Goal: Communication & Community: Answer question/provide support

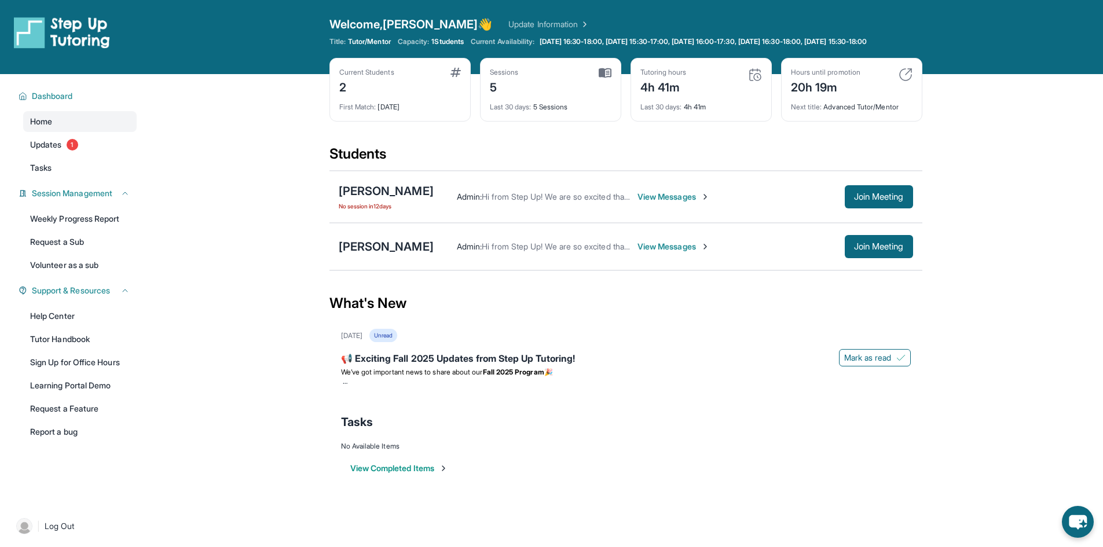
click at [680, 203] on span "View Messages" at bounding box center [673, 197] width 72 height 12
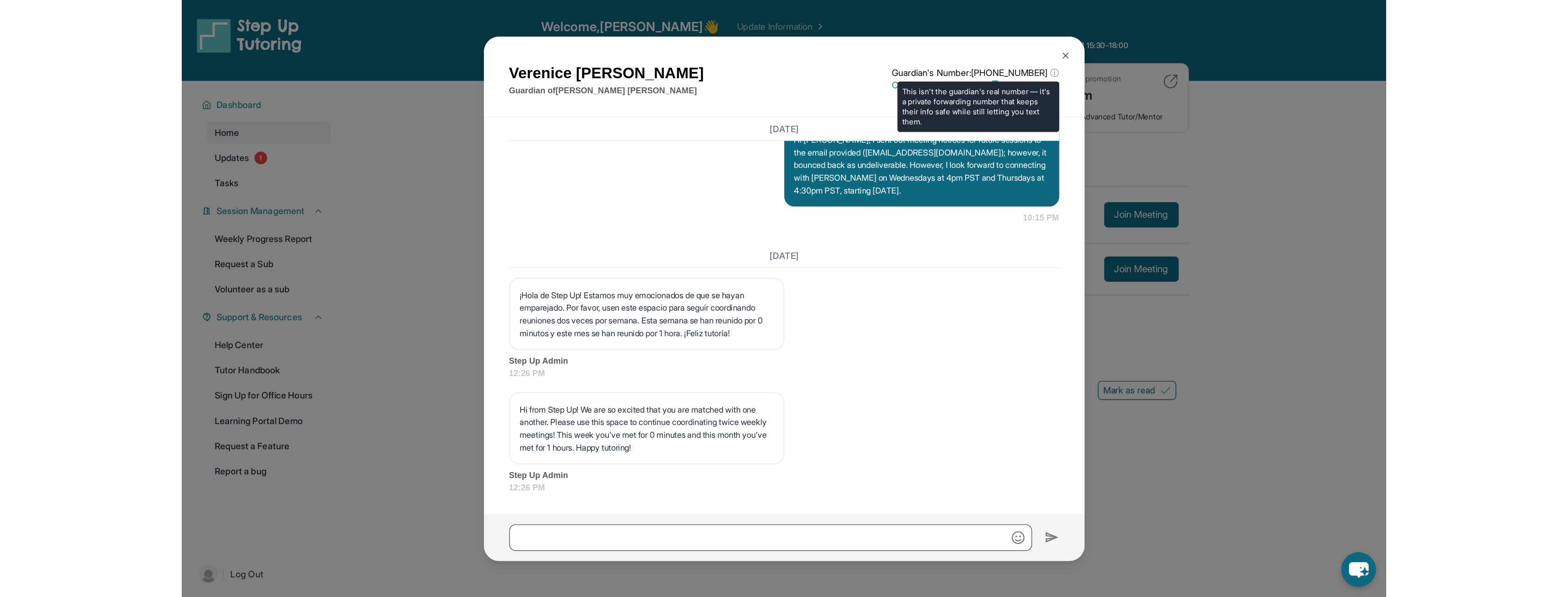
scroll to position [1736, 0]
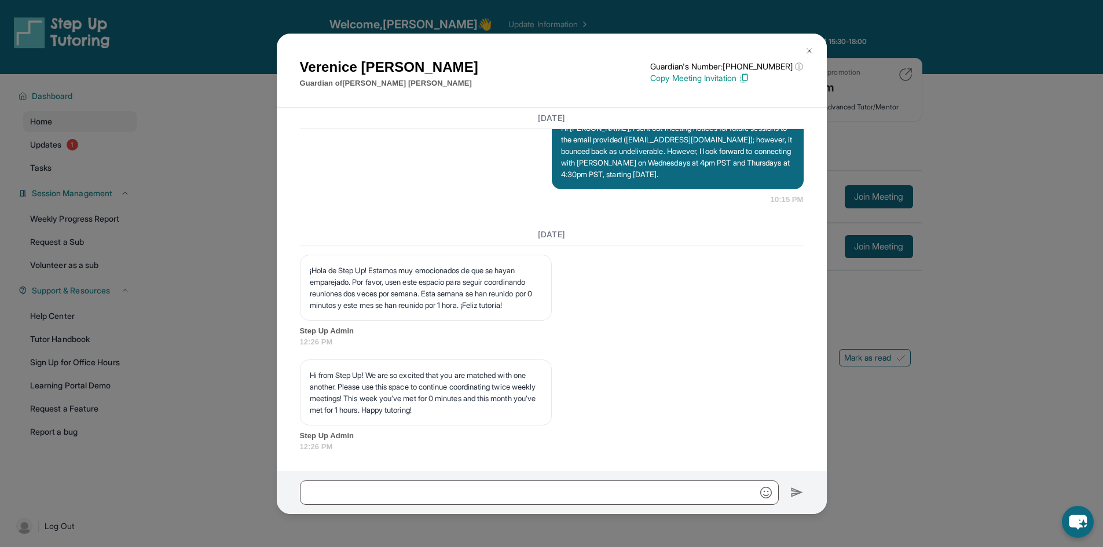
click at [813, 47] on img at bounding box center [808, 50] width 9 height 9
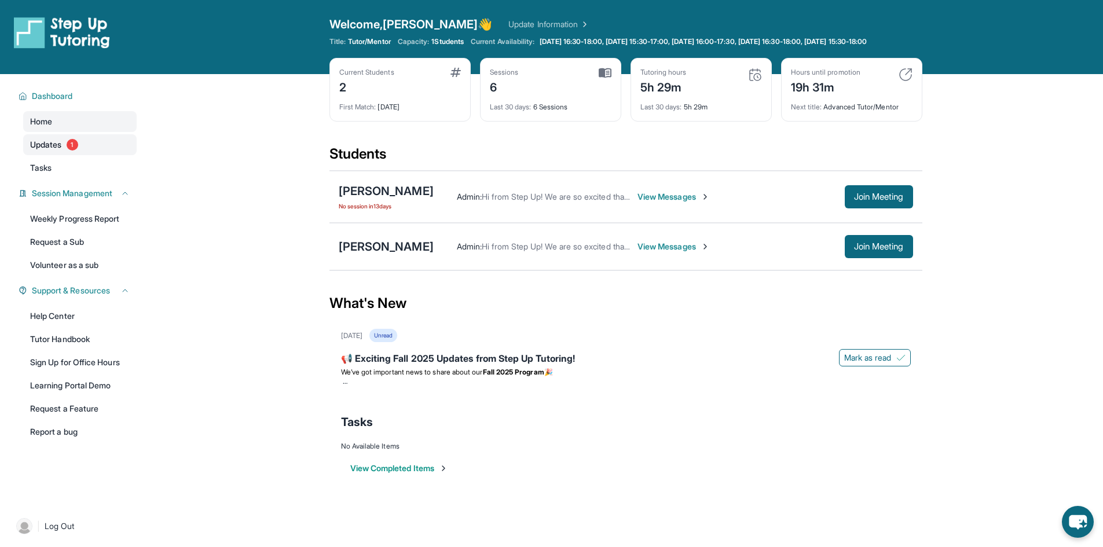
click at [64, 155] on link "Updates 1" at bounding box center [79, 144] width 113 height 21
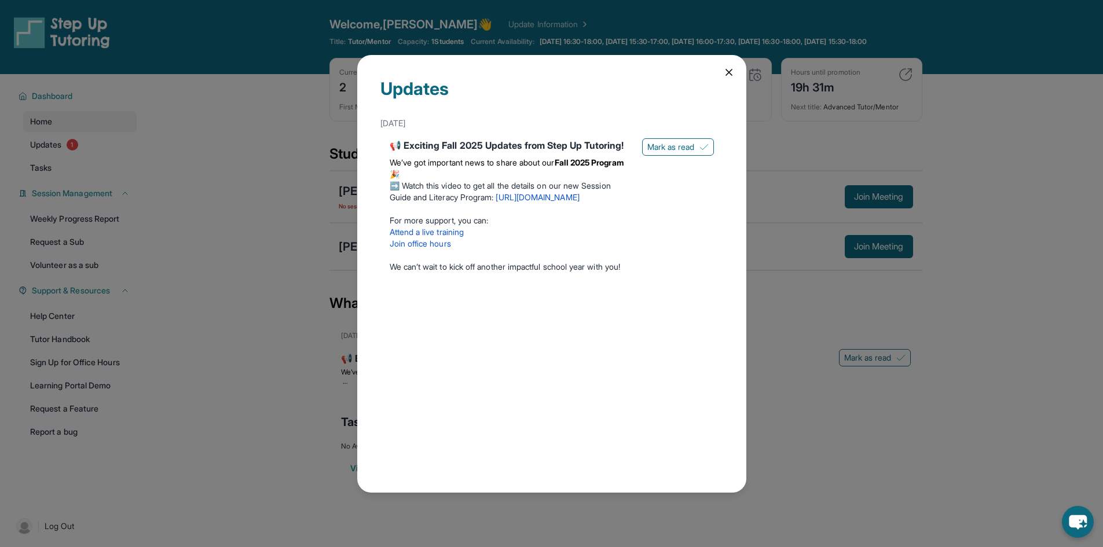
click at [579, 202] on link "[URL][DOMAIN_NAME]" at bounding box center [536, 197] width 83 height 10
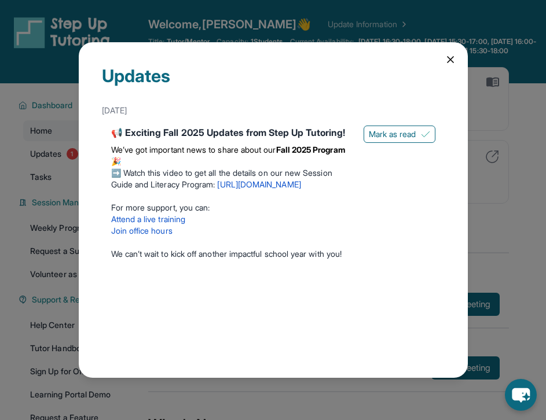
click at [453, 67] on div "Updates September 5th 📢 Exciting Fall 2025 Updates from Step Up Tutoring! We’ve…" at bounding box center [273, 210] width 389 height 336
click at [453, 58] on icon at bounding box center [450, 60] width 12 height 12
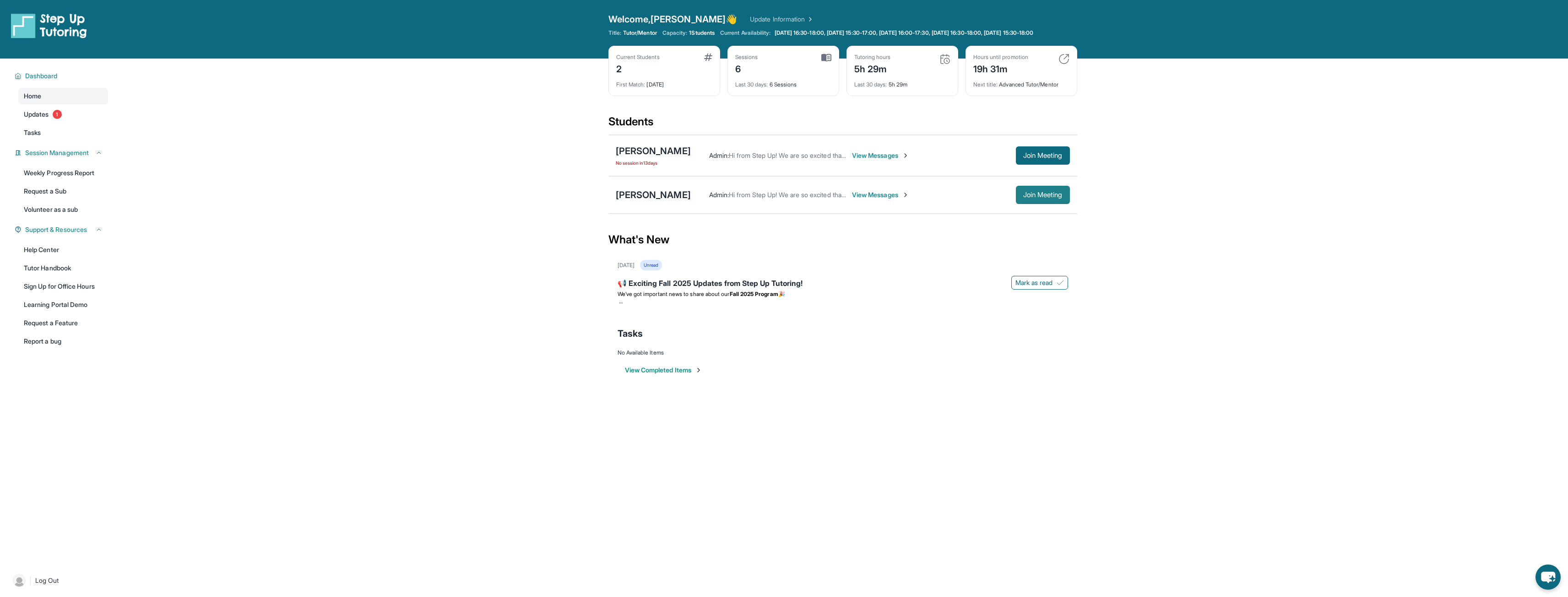
click at [872, 198] on span "Join Meeting" at bounding box center [1043, 195] width 40 height 6
click at [1033, 158] on span "Join Meeting" at bounding box center [1043, 155] width 40 height 6
click at [42, 275] on link "Tutor Handbook" at bounding box center [62, 268] width 89 height 17
click at [891, 161] on span "View Messages" at bounding box center [881, 156] width 57 height 9
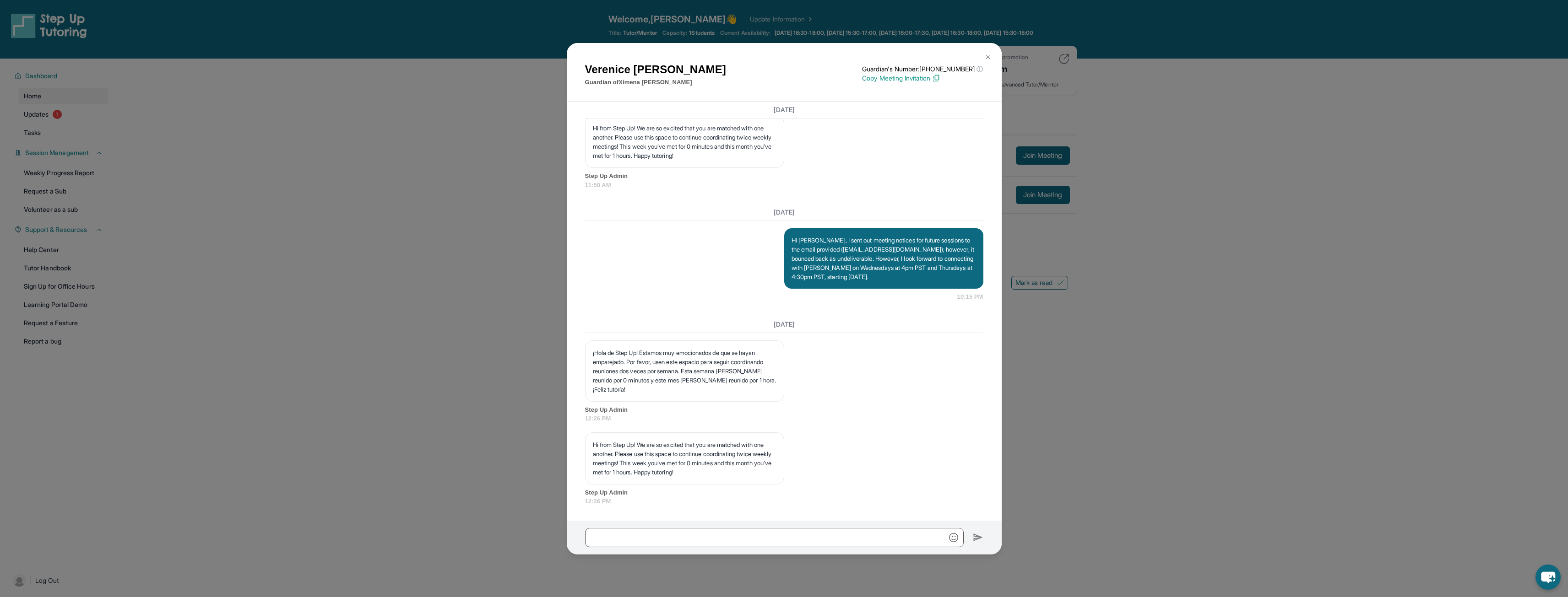
scroll to position [1605, 0]
click at [987, 53] on img at bounding box center [987, 56] width 7 height 7
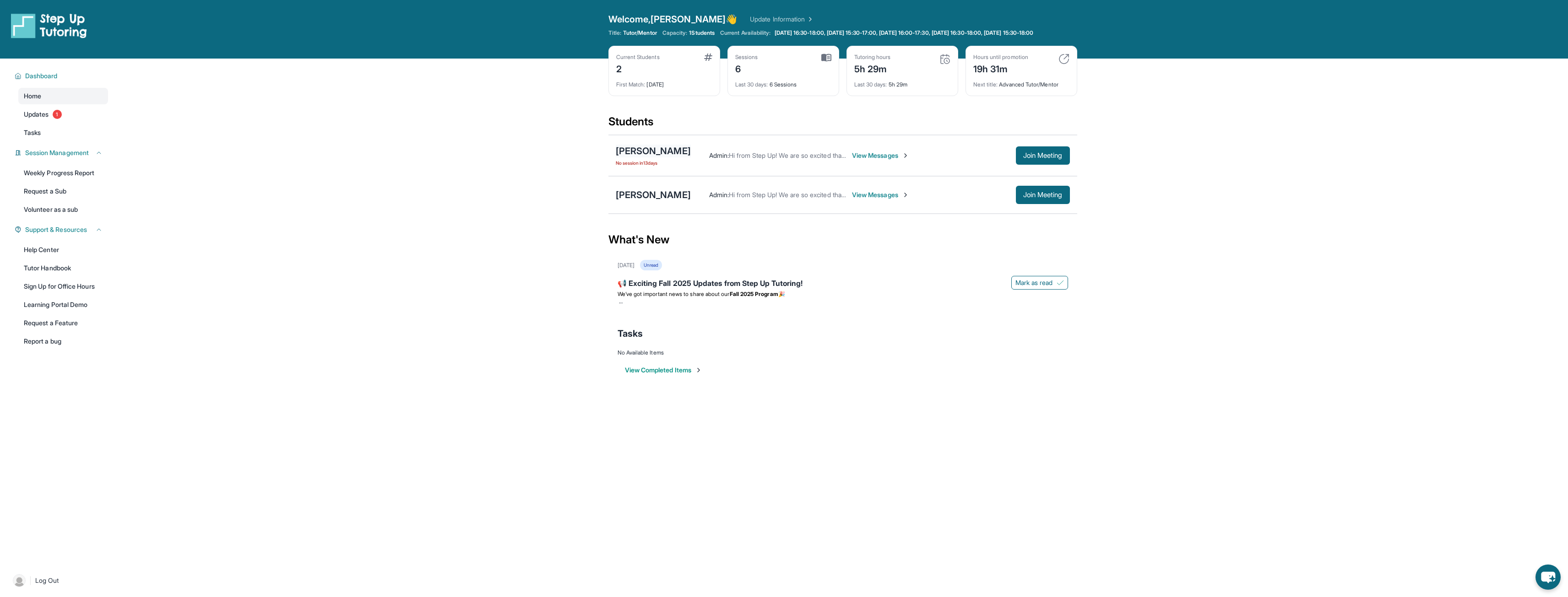
click at [661, 157] on div "[PERSON_NAME]" at bounding box center [653, 151] width 75 height 13
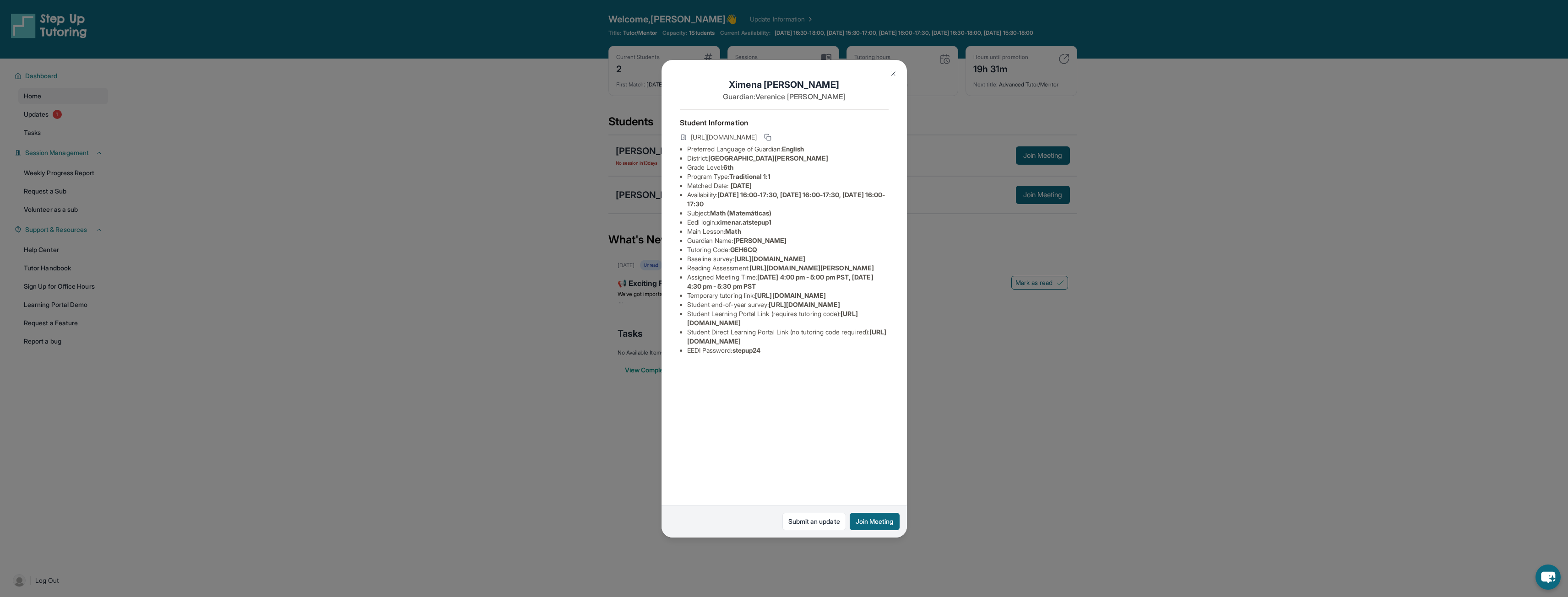
scroll to position [0, 327]
drag, startPoint x: 688, startPoint y: 268, endPoint x: 916, endPoint y: 289, distance: 229.0
click at [916, 289] on div "[PERSON_NAME] Guardian: [PERSON_NAME] Student Information [URL][DOMAIN_NAME] Pr…" at bounding box center [784, 298] width 1568 height 597
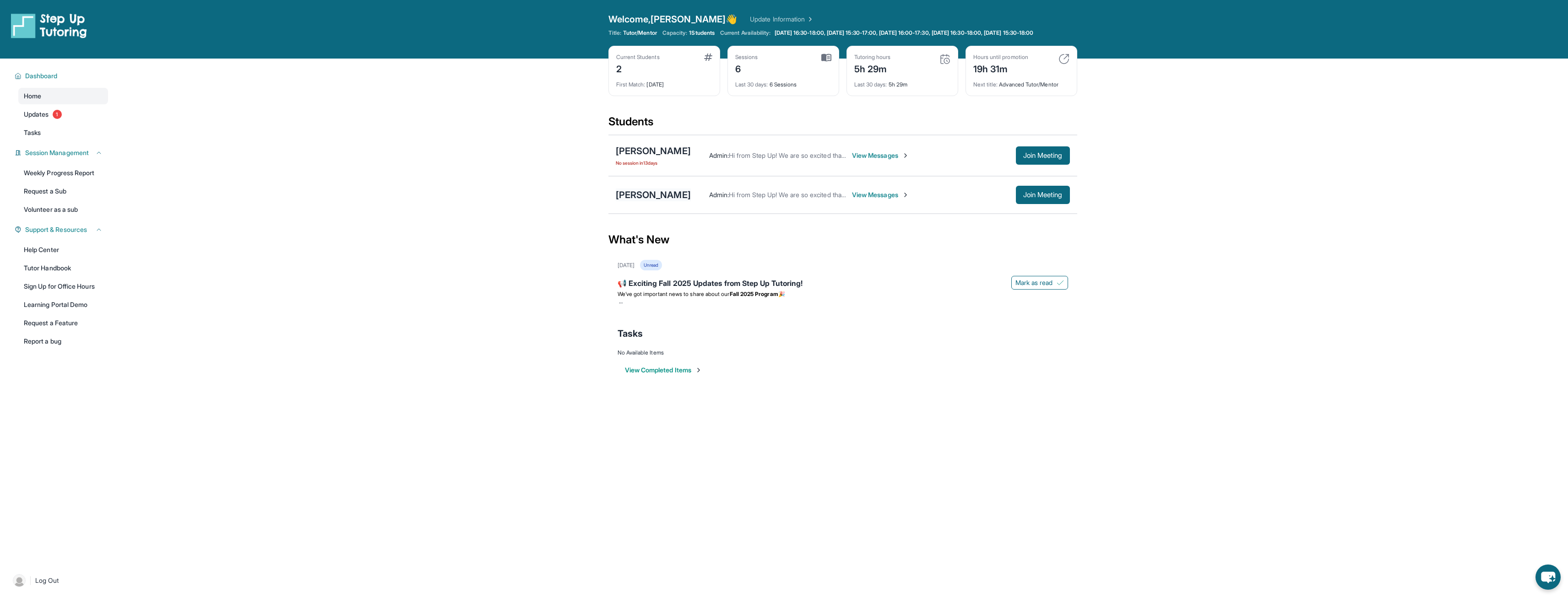
click at [649, 198] on div "[PERSON_NAME]" at bounding box center [653, 195] width 75 height 13
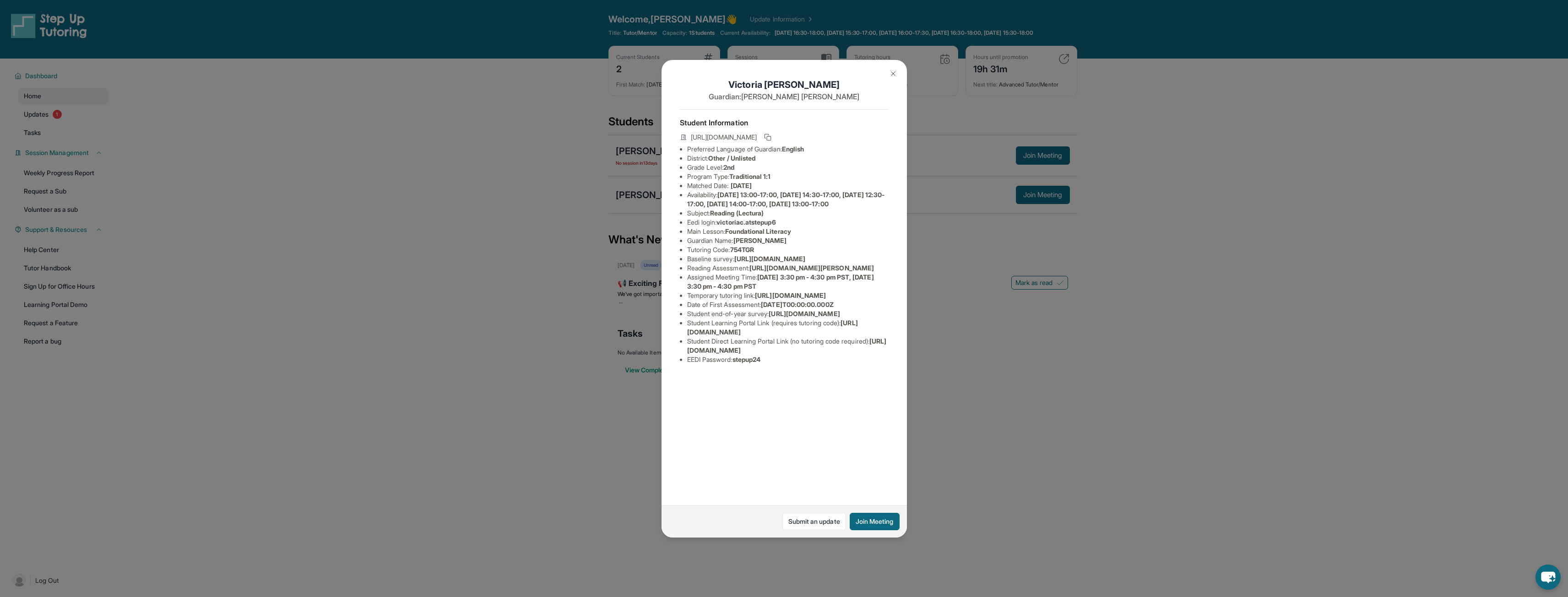
drag, startPoint x: 756, startPoint y: 304, endPoint x: 896, endPoint y: 316, distance: 140.5
click at [896, 316] on div "[PERSON_NAME] Guardian: [PERSON_NAME] Student Information [URL][DOMAIN_NAME] Pr…" at bounding box center [784, 299] width 245 height 478
copy span "[URL][DOMAIN_NAME][PERSON_NAME]"
click at [891, 74] on img at bounding box center [892, 74] width 7 height 7
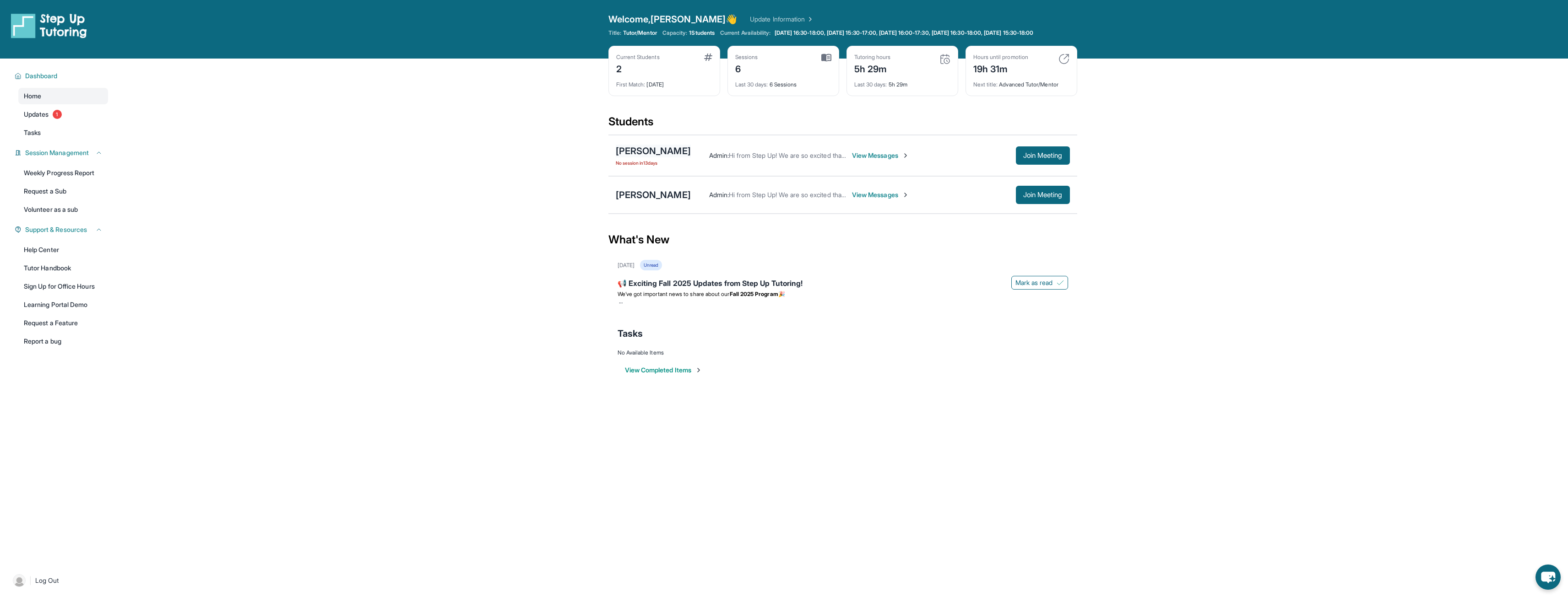
click at [645, 157] on div "[PERSON_NAME]" at bounding box center [653, 151] width 75 height 13
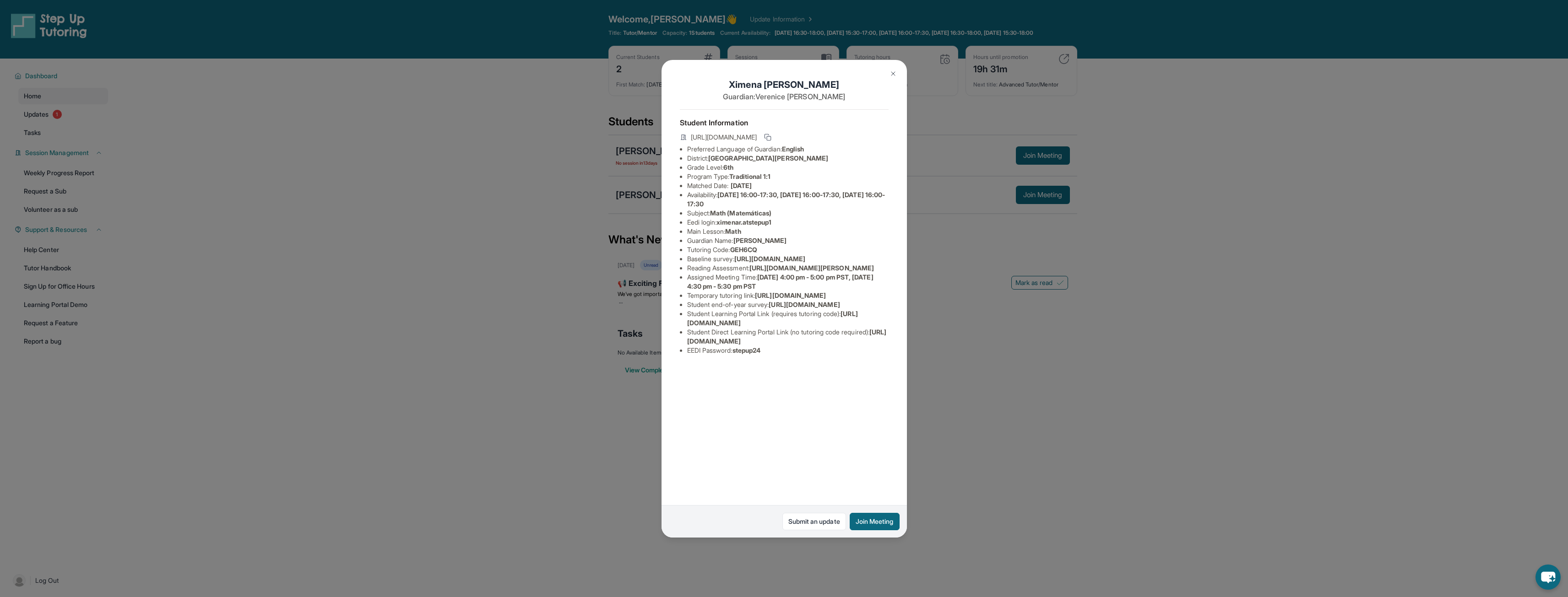
click at [889, 71] on img at bounding box center [892, 74] width 7 height 7
